Goal: Task Accomplishment & Management: Manage account settings

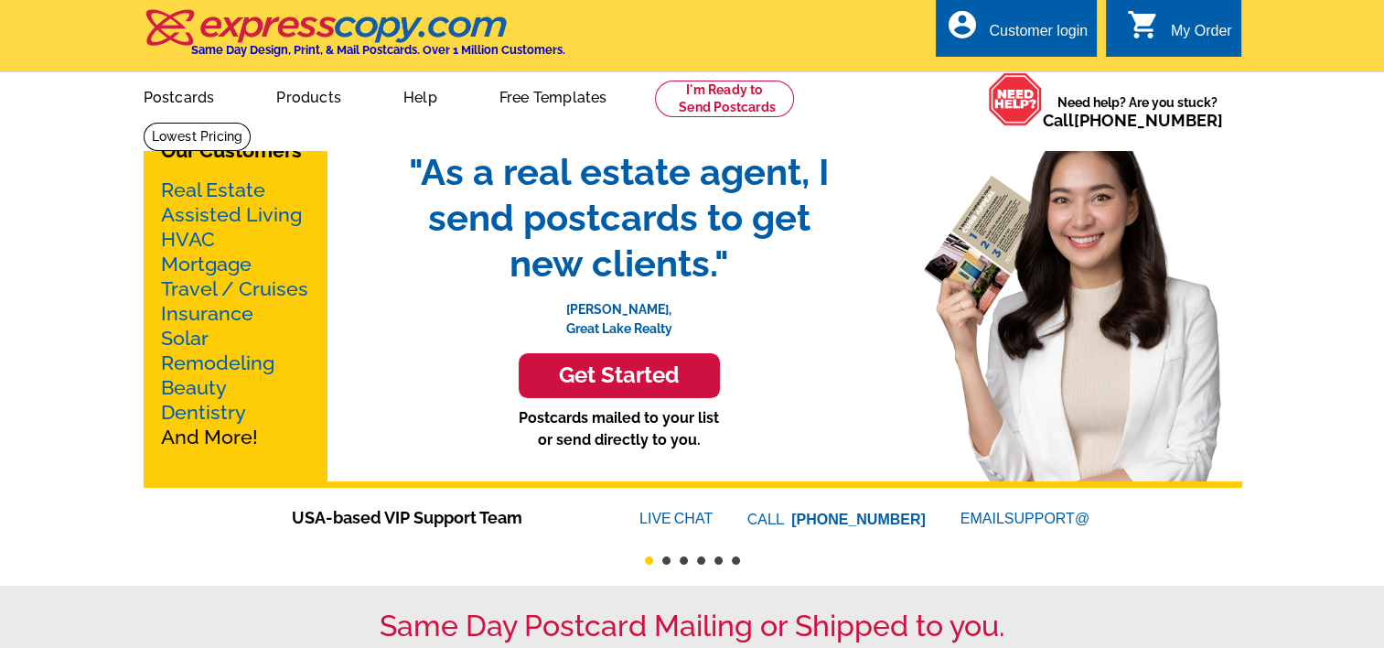
click at [1066, 29] on div "Customer login" at bounding box center [1038, 36] width 99 height 26
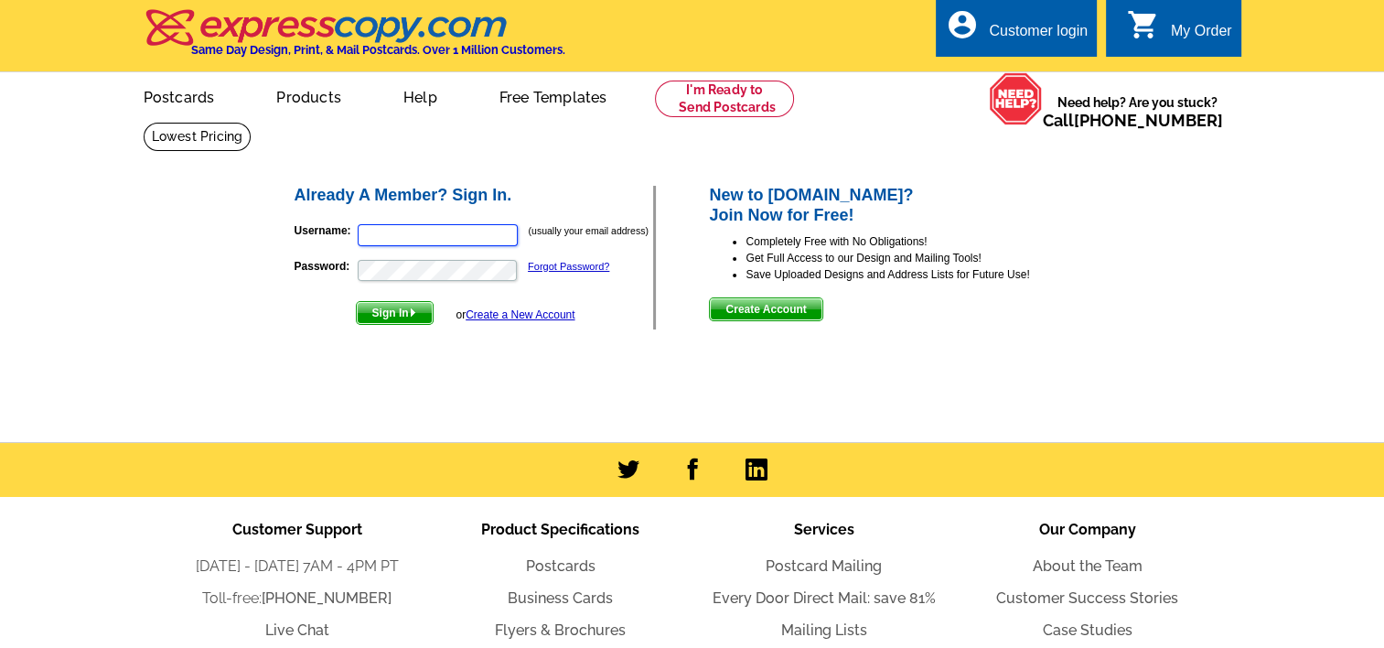
type input "fsarstedt"
click at [399, 309] on span "Sign In" at bounding box center [395, 313] width 76 height 22
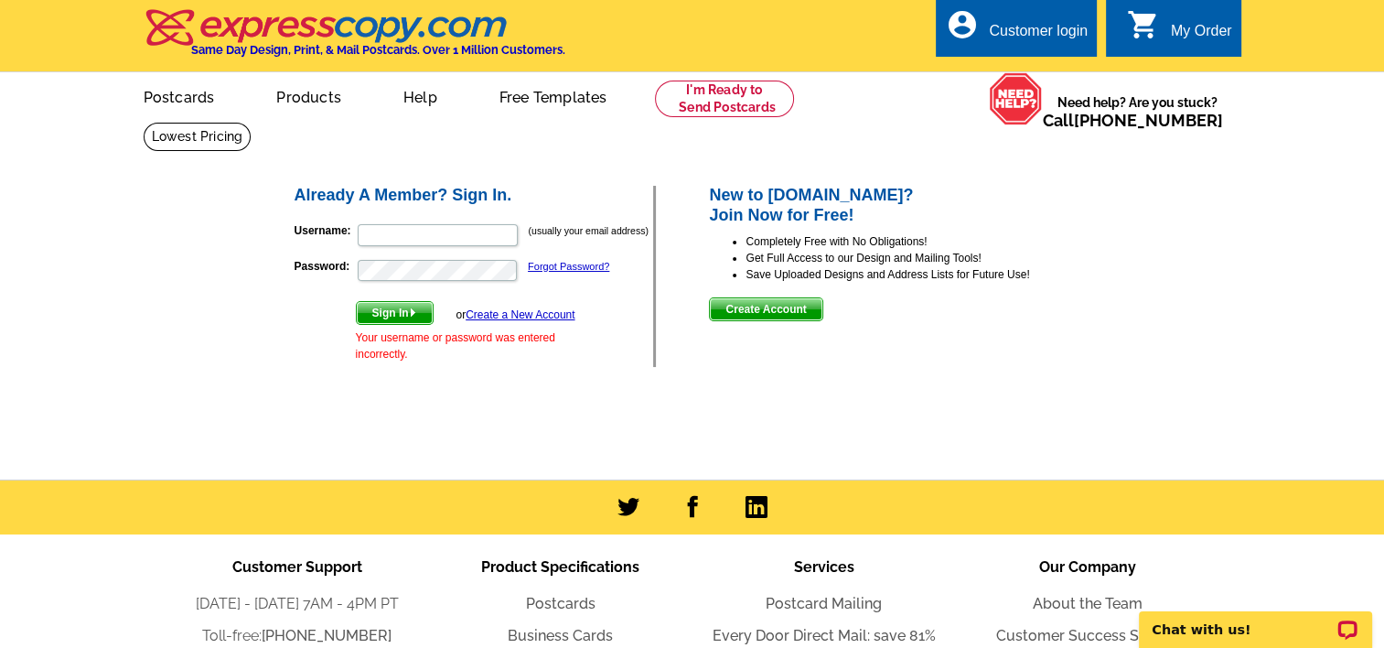
type input "fsarstedt"
click at [390, 311] on span "Sign In" at bounding box center [395, 313] width 76 height 22
type input "fsarstedt"
click at [377, 316] on span "Sign In" at bounding box center [395, 313] width 76 height 22
type input "fsarstedt"
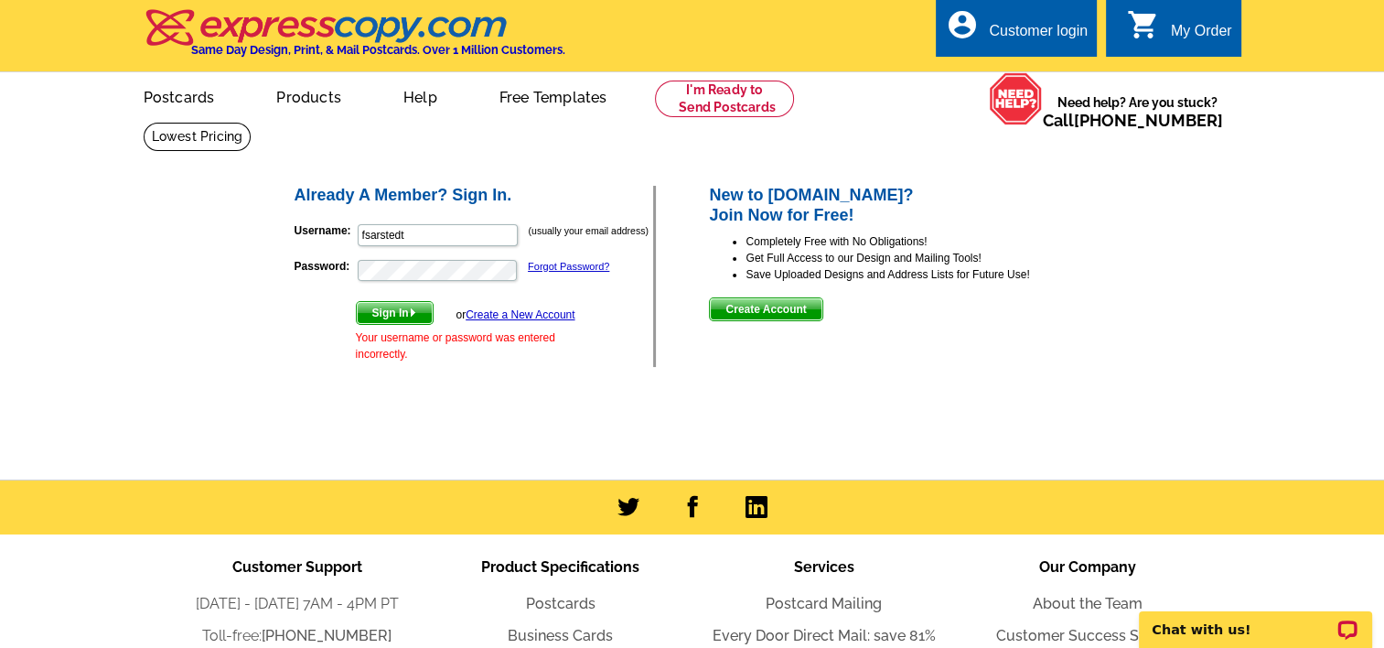
click at [946, 191] on h2 "New to expresscopy.com? Join Now for Free!" at bounding box center [900, 205] width 383 height 39
